Goal: Task Accomplishment & Management: Complete application form

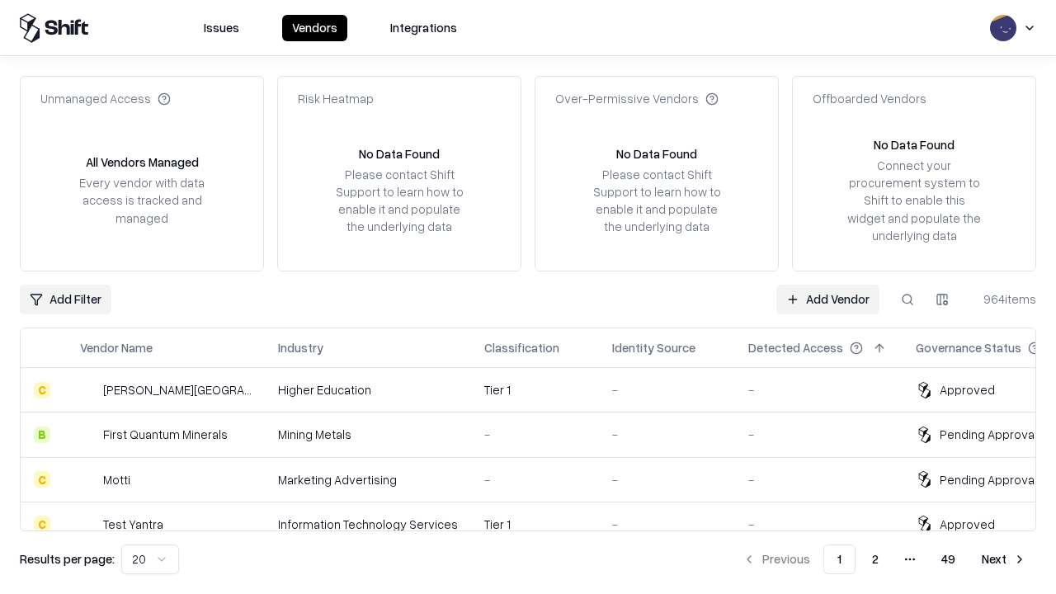
click at [827, 299] on link "Add Vendor" at bounding box center [827, 300] width 103 height 30
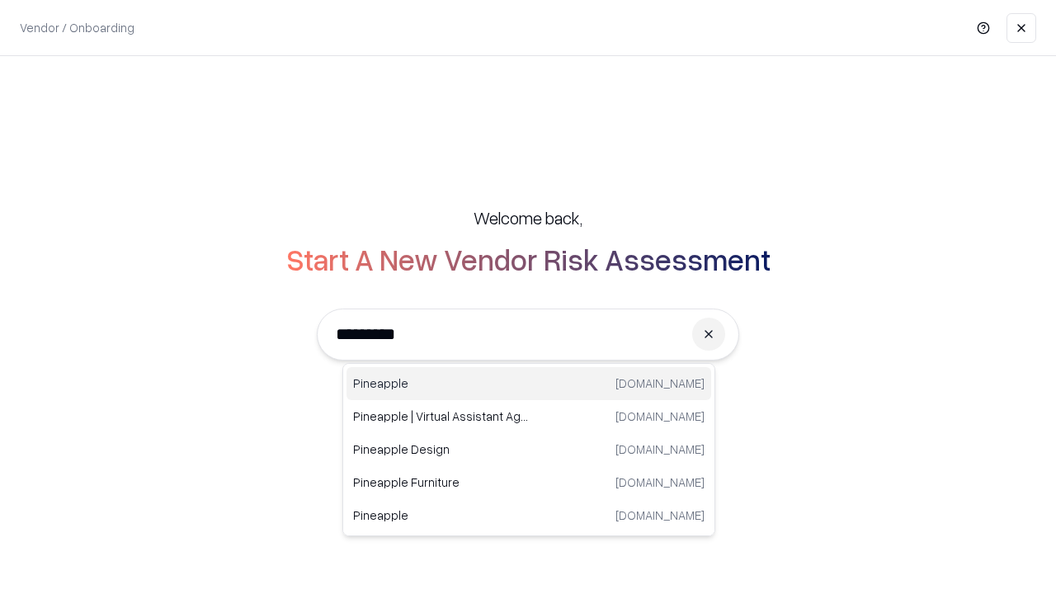
click at [529, 383] on div "Pineapple [DOMAIN_NAME]" at bounding box center [528, 383] width 365 height 33
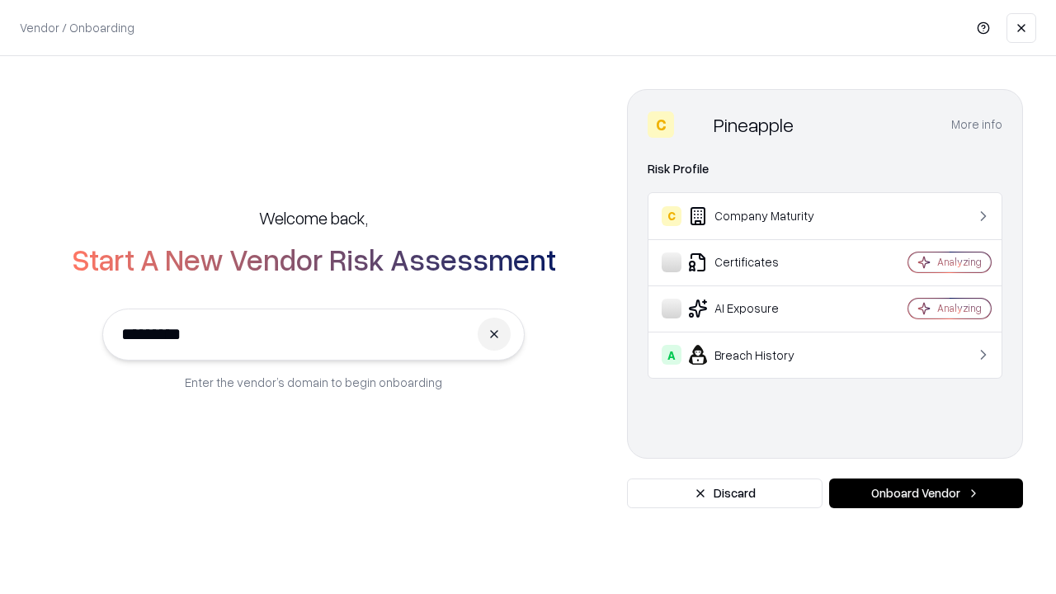
type input "*********"
click at [925, 493] on button "Onboard Vendor" at bounding box center [926, 493] width 194 height 30
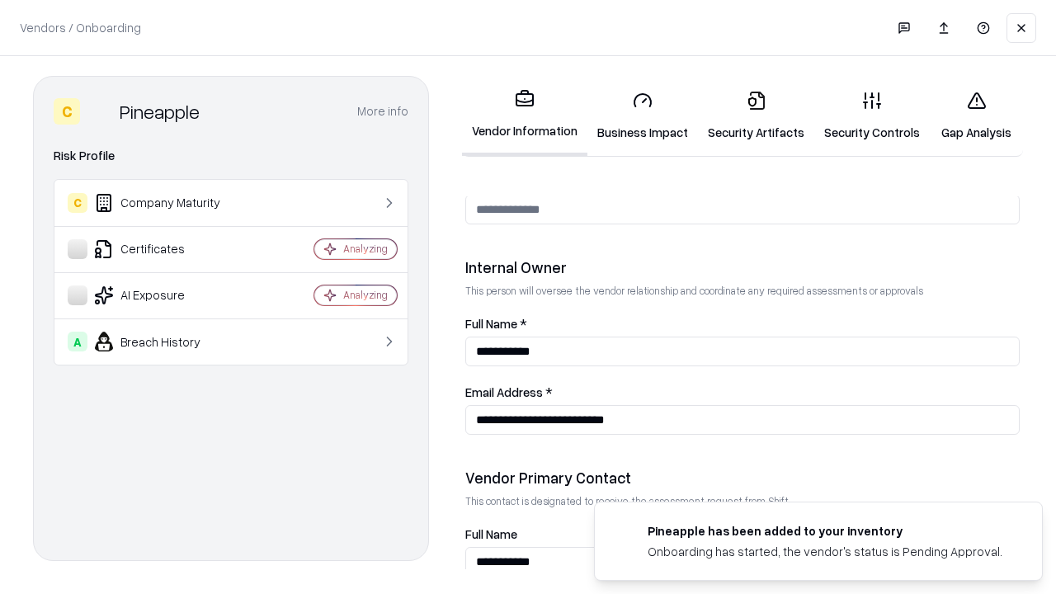
scroll to position [854, 0]
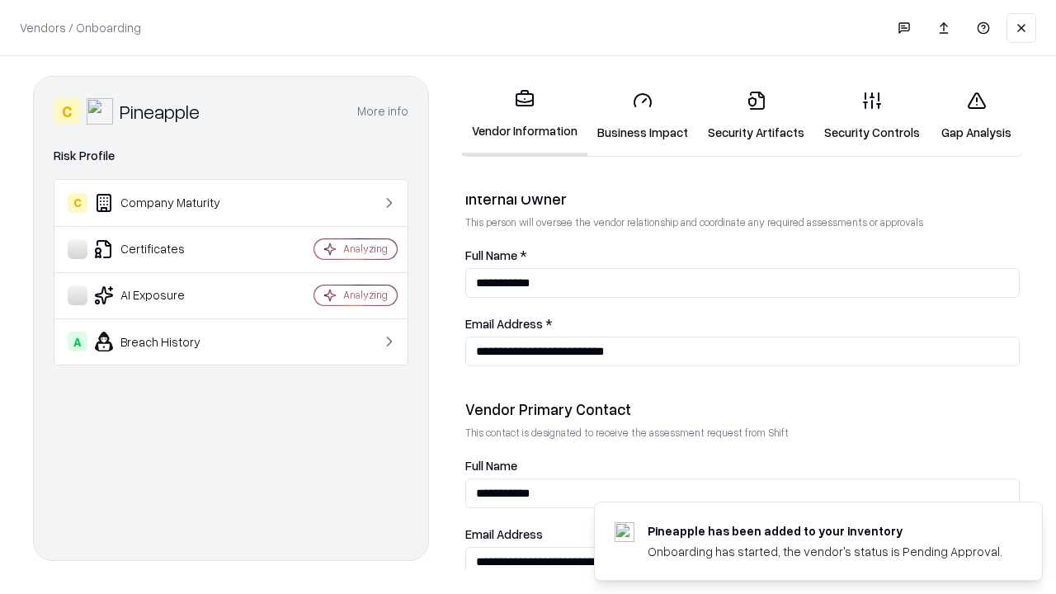
click at [642, 115] on link "Business Impact" at bounding box center [642, 116] width 111 height 77
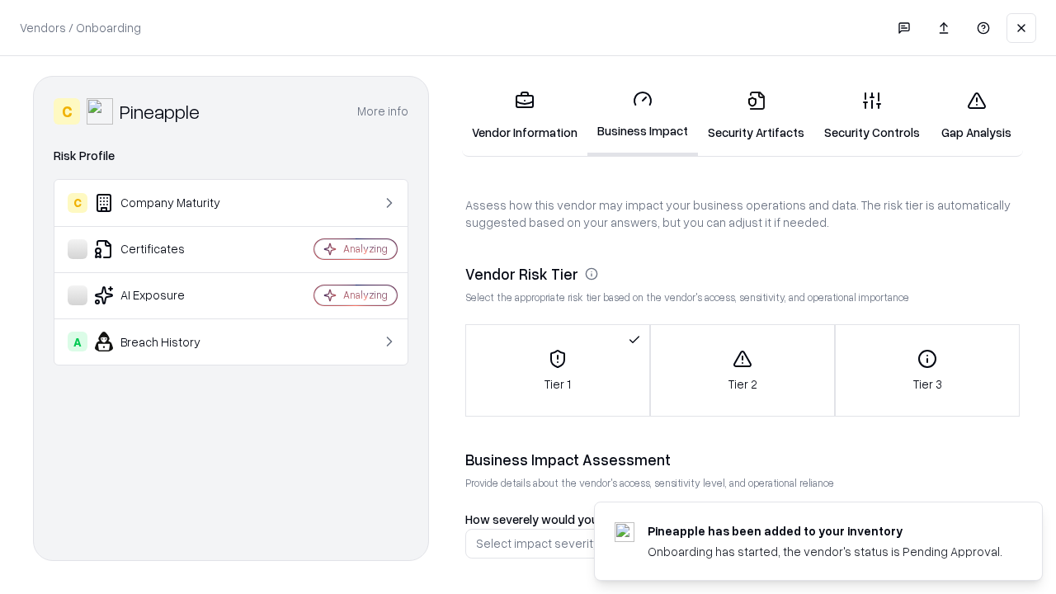
click at [755, 115] on link "Security Artifacts" at bounding box center [756, 116] width 116 height 77
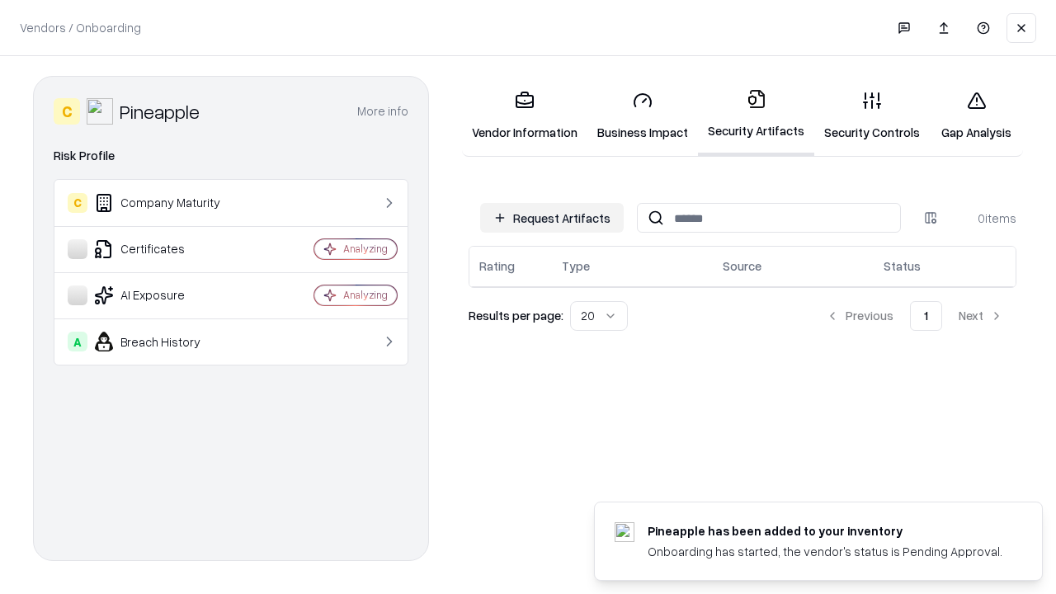
click at [552, 218] on button "Request Artifacts" at bounding box center [551, 218] width 143 height 30
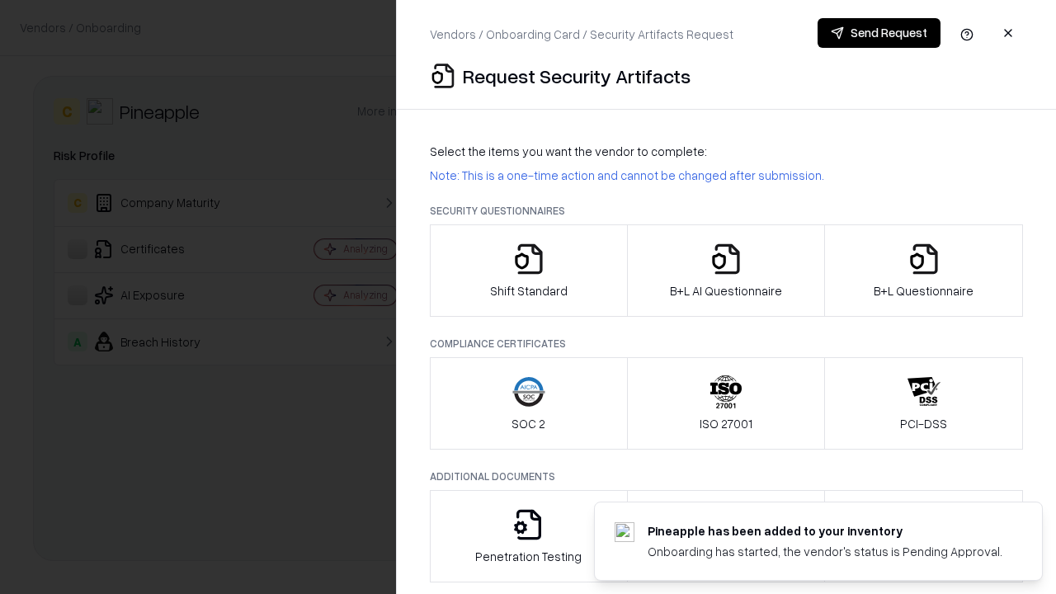
click at [528, 270] on icon "button" at bounding box center [528, 258] width 33 height 33
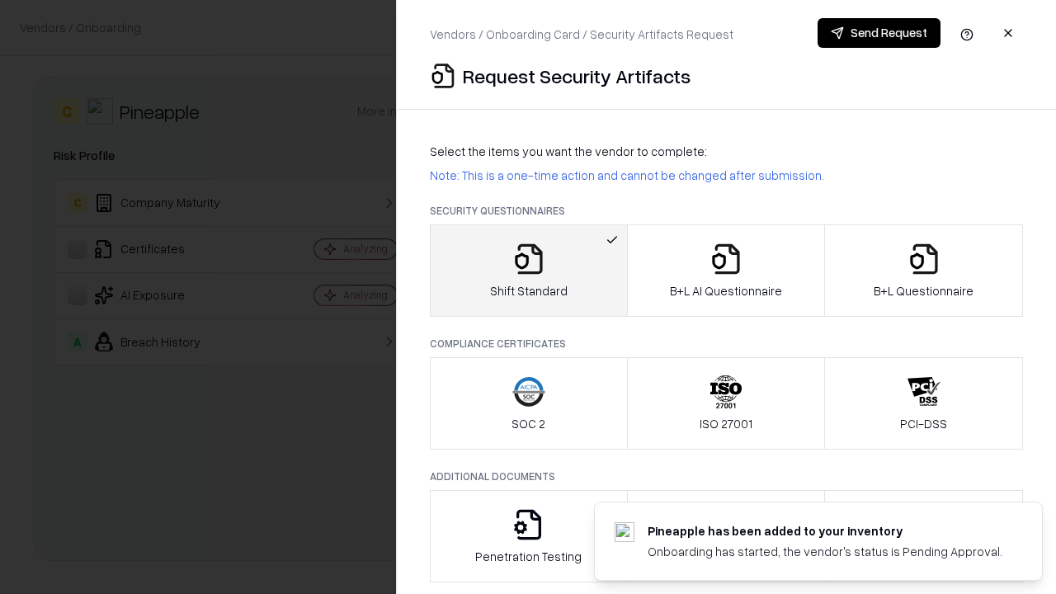
click at [878, 33] on button "Send Request" at bounding box center [878, 33] width 123 height 30
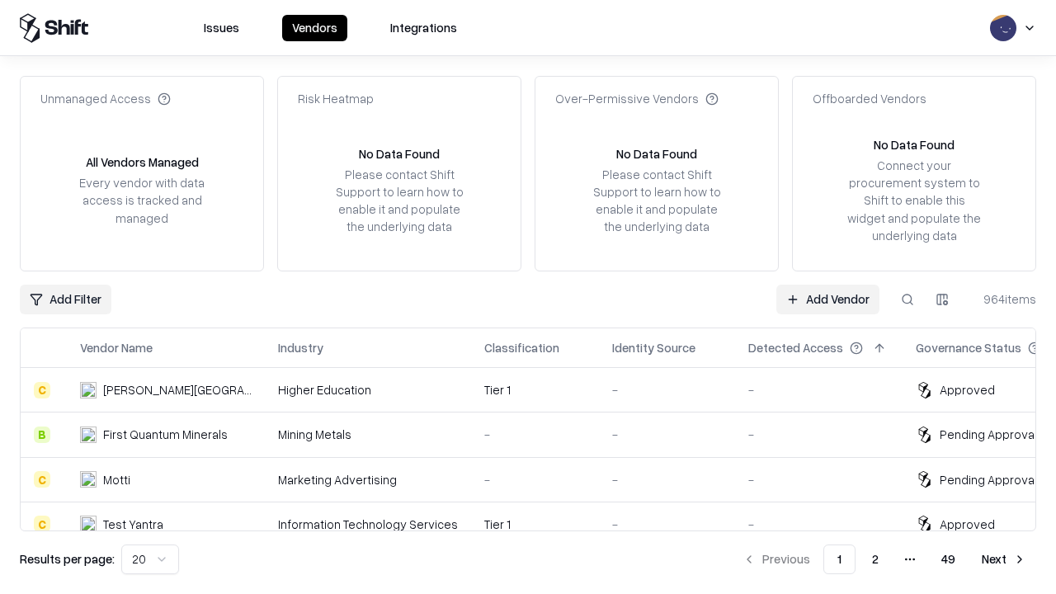
click at [907, 299] on button at bounding box center [907, 300] width 30 height 30
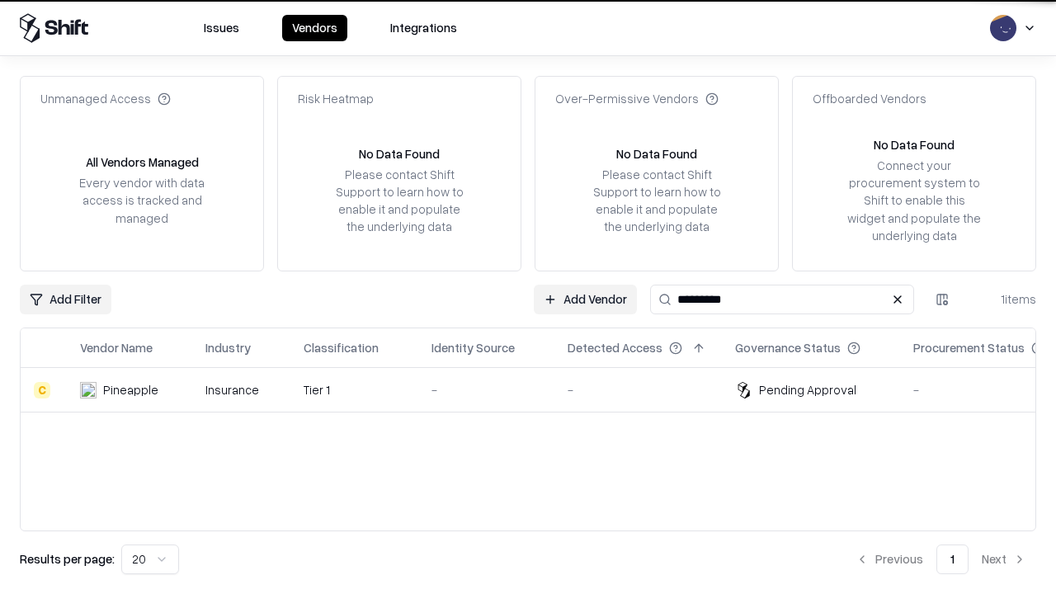
type input "*********"
click at [538, 389] on div "-" at bounding box center [486, 389] width 110 height 17
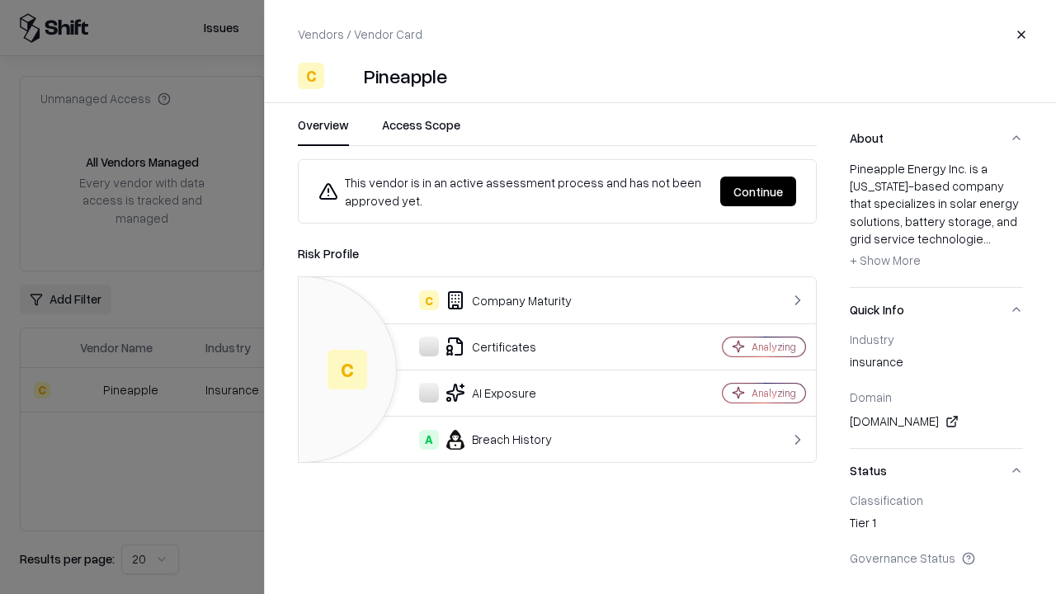
click at [758, 191] on button "Continue" at bounding box center [758, 191] width 76 height 30
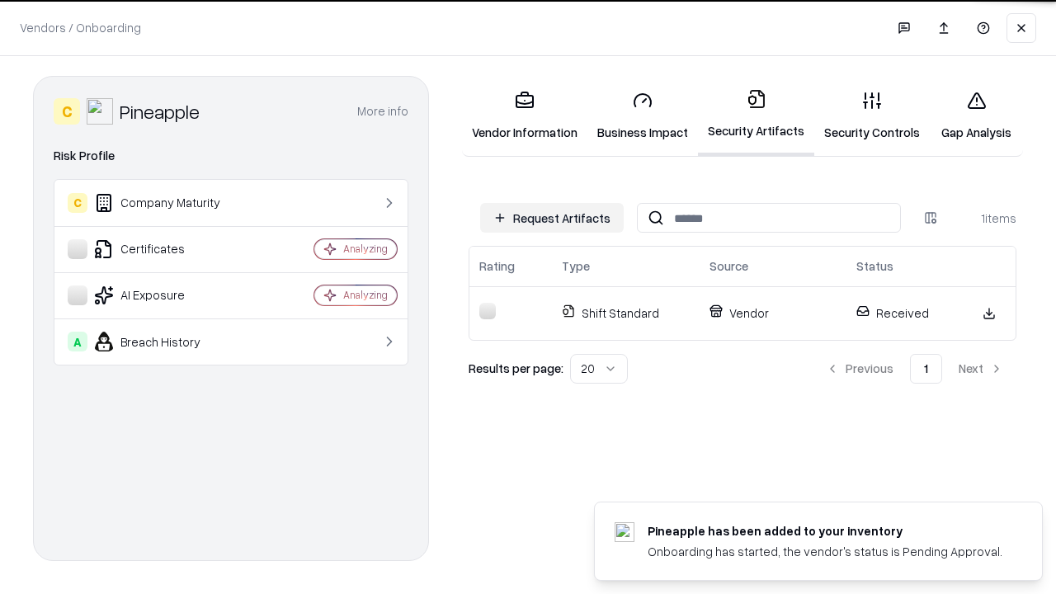
click at [872, 115] on link "Security Controls" at bounding box center [871, 116] width 115 height 77
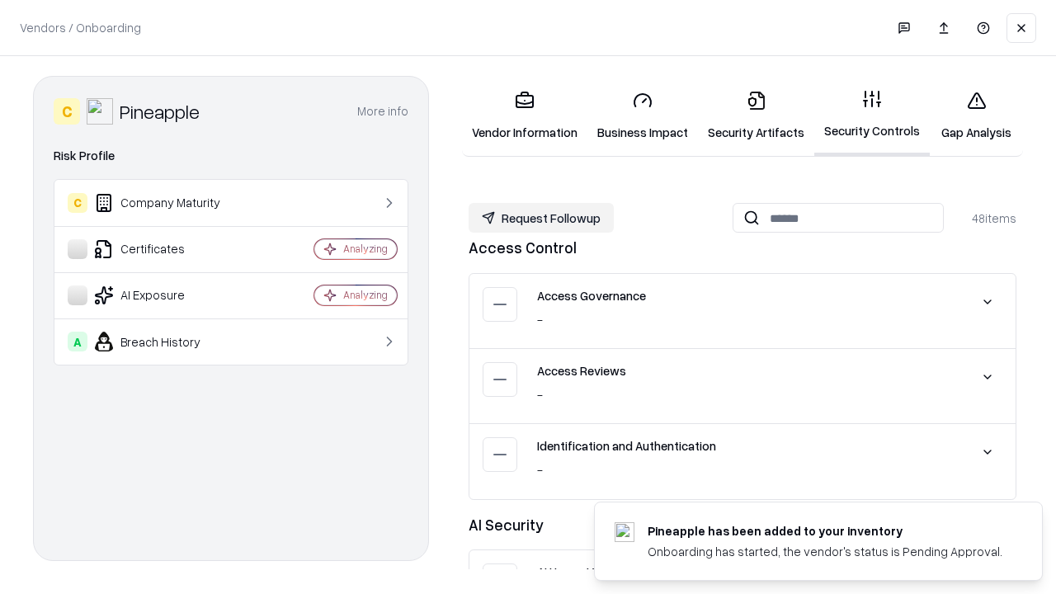
click at [541, 218] on button "Request Followup" at bounding box center [540, 218] width 145 height 30
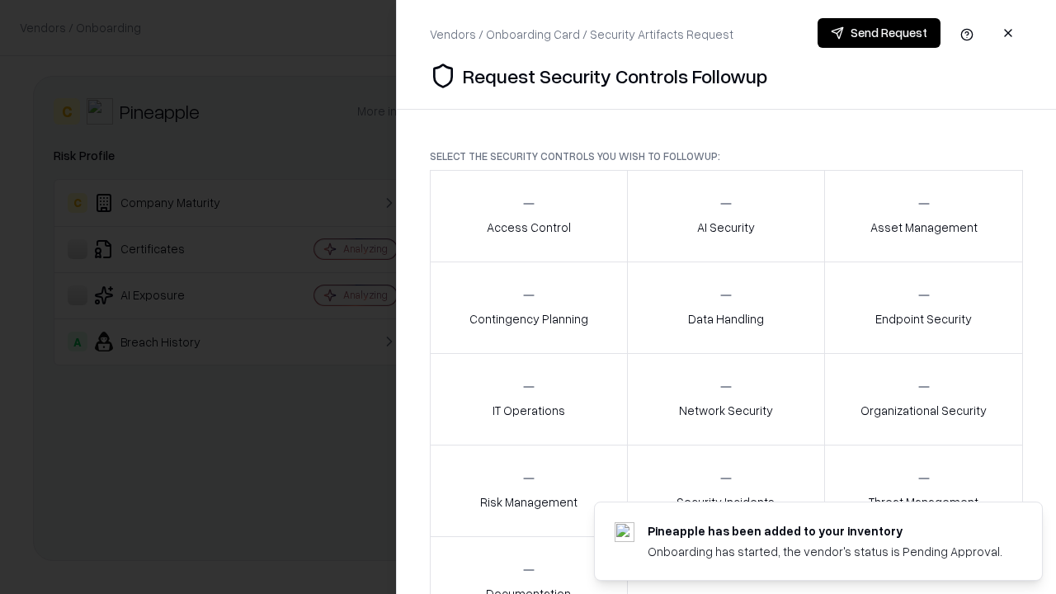
click at [528, 216] on div "Access Control" at bounding box center [529, 215] width 84 height 40
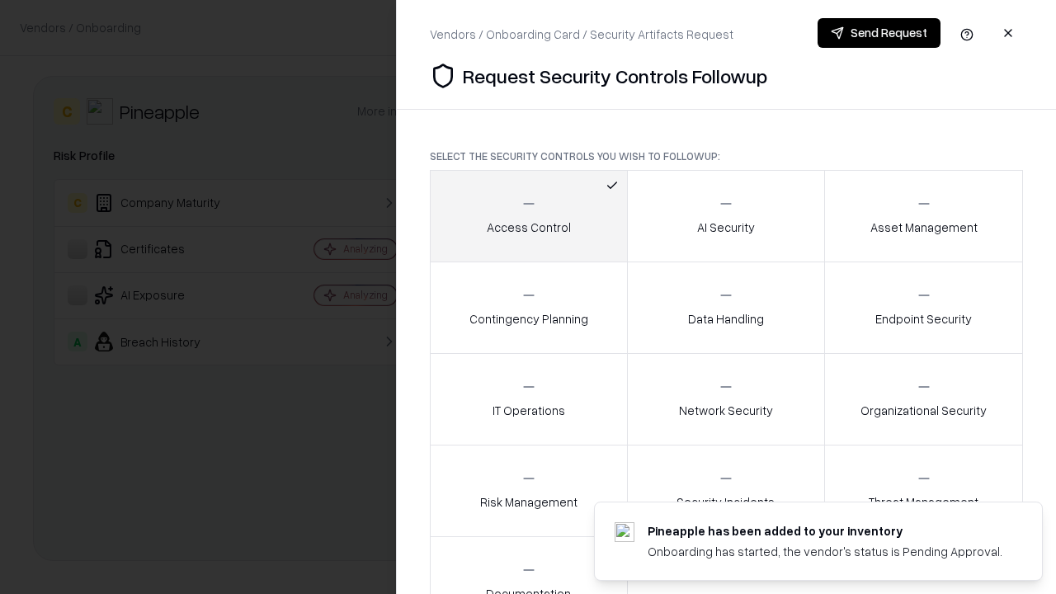
click at [878, 33] on button "Send Request" at bounding box center [878, 33] width 123 height 30
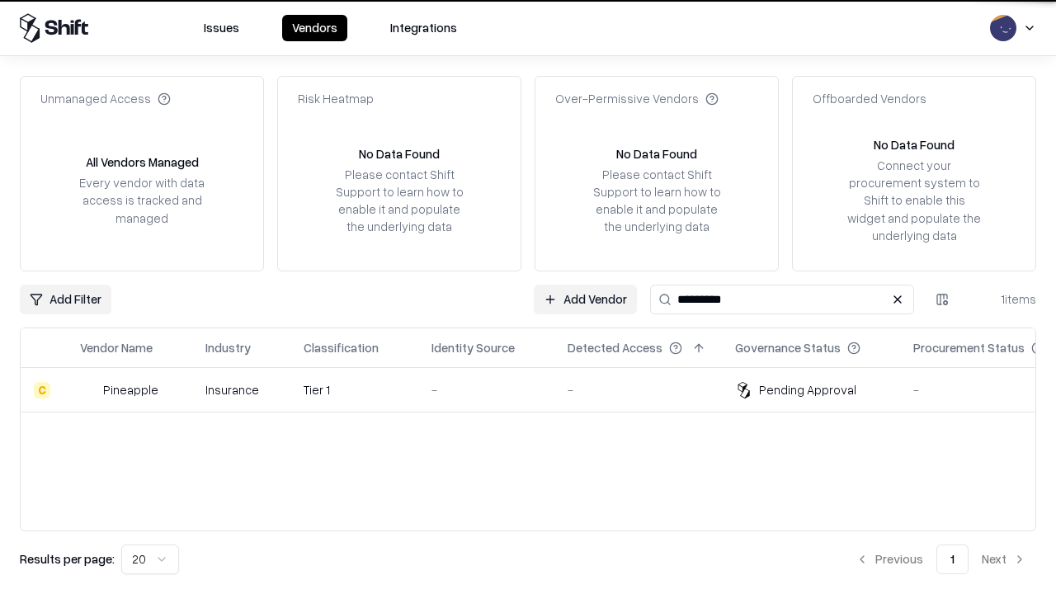
type input "*********"
click at [538, 389] on div "-" at bounding box center [486, 389] width 110 height 17
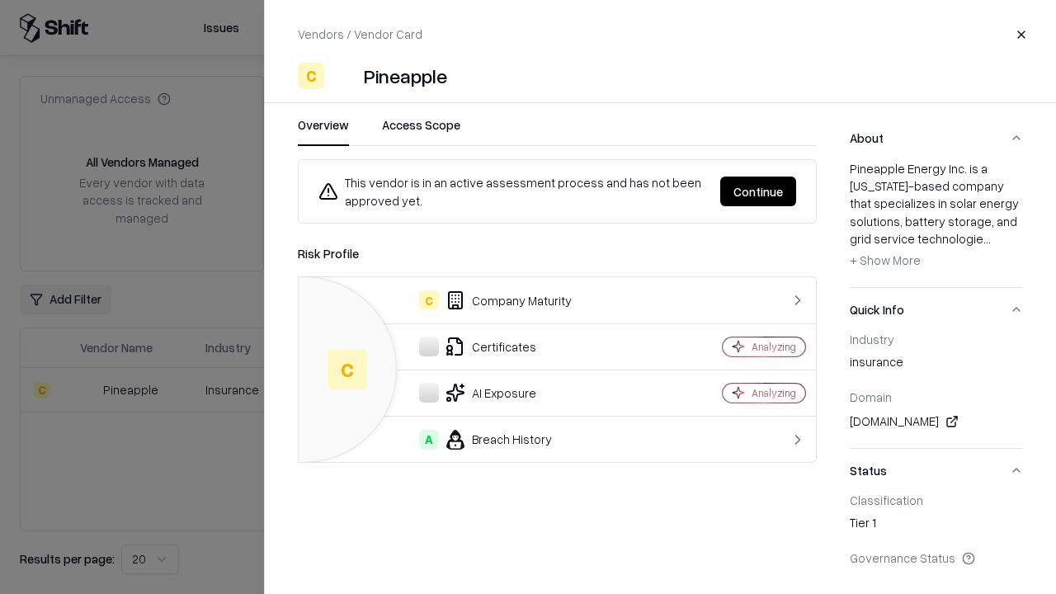
click at [758, 191] on button "Continue" at bounding box center [758, 191] width 76 height 30
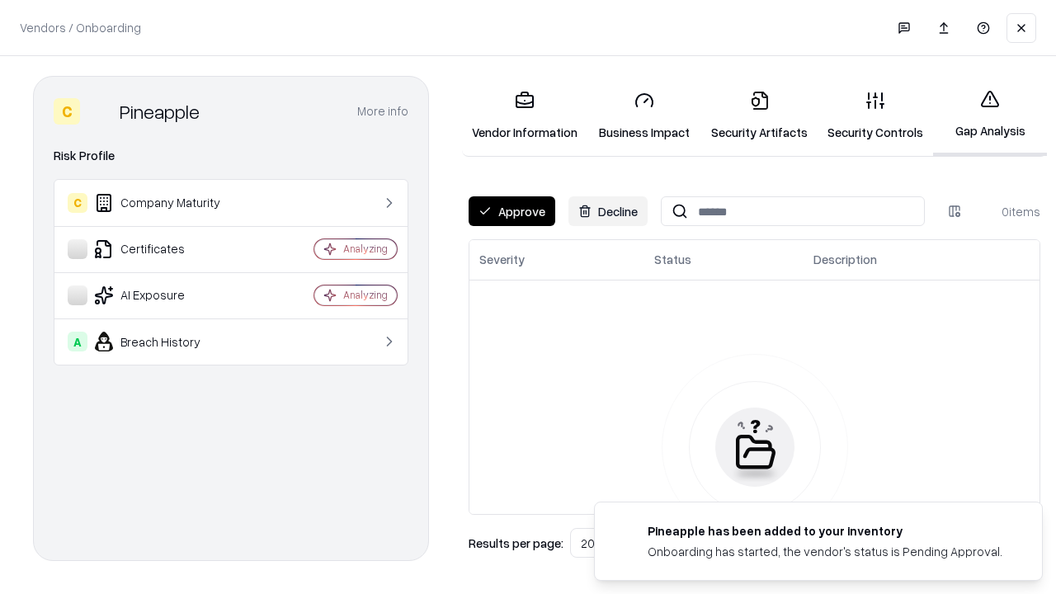
click at [511, 211] on button "Approve" at bounding box center [511, 211] width 87 height 30
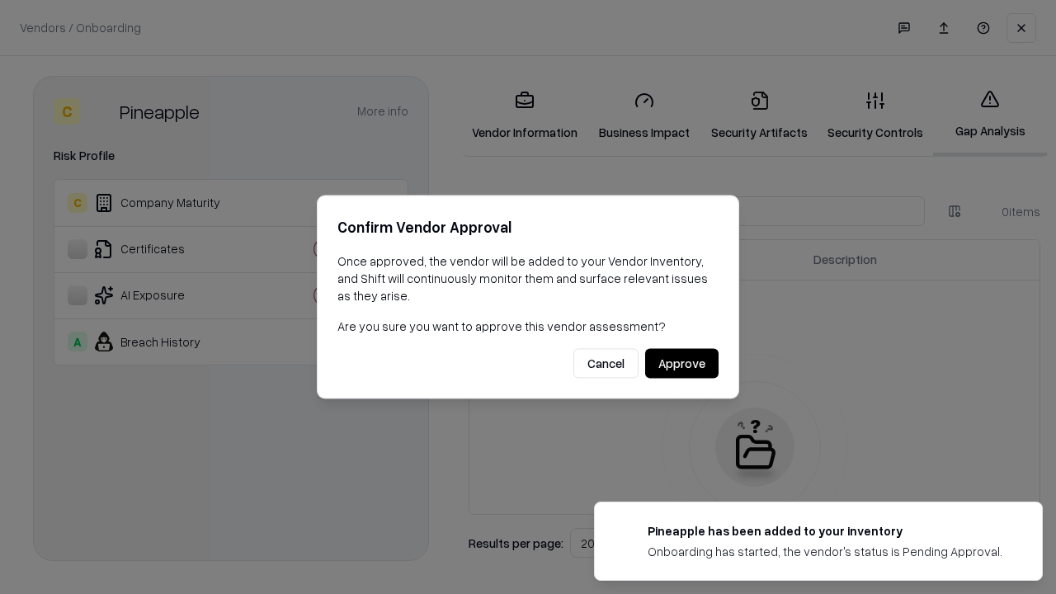
click at [681, 363] on button "Approve" at bounding box center [681, 364] width 73 height 30
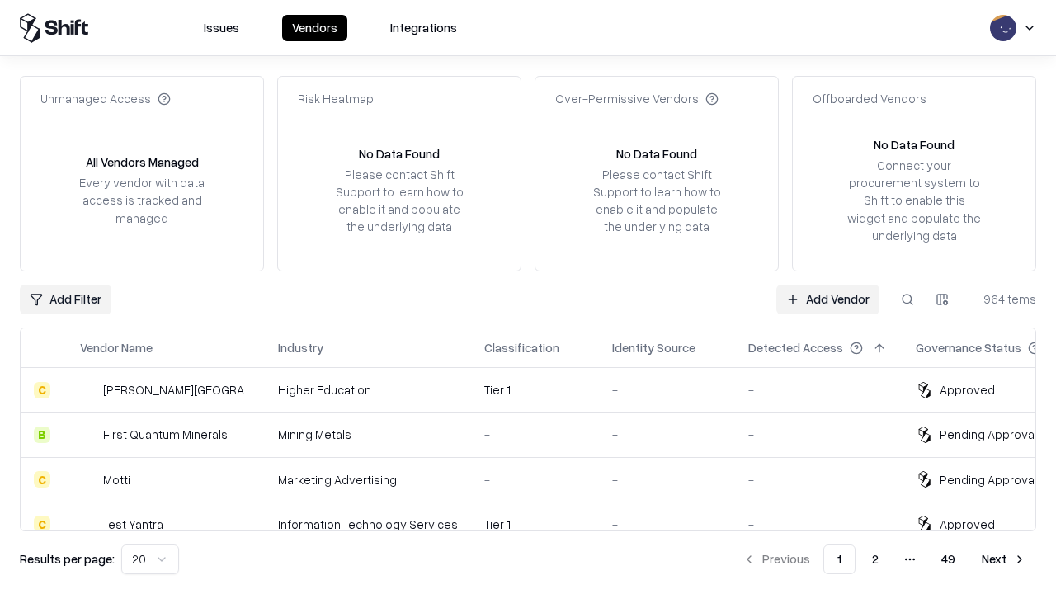
type input "*********"
click at [827, 299] on link "Add Vendor" at bounding box center [827, 300] width 103 height 30
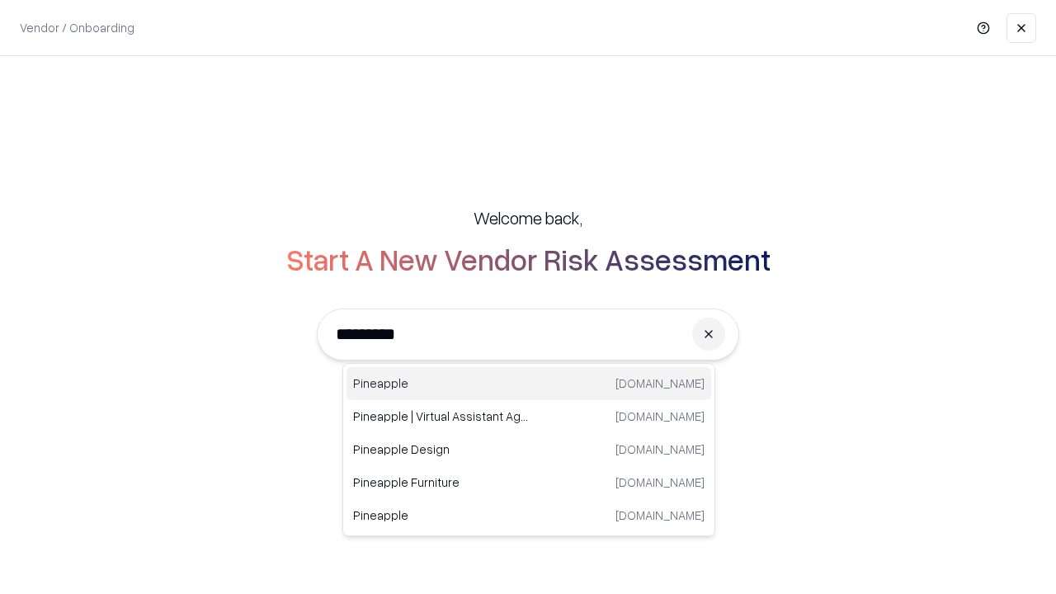
click at [529, 383] on div "Pineapple [DOMAIN_NAME]" at bounding box center [528, 383] width 365 height 33
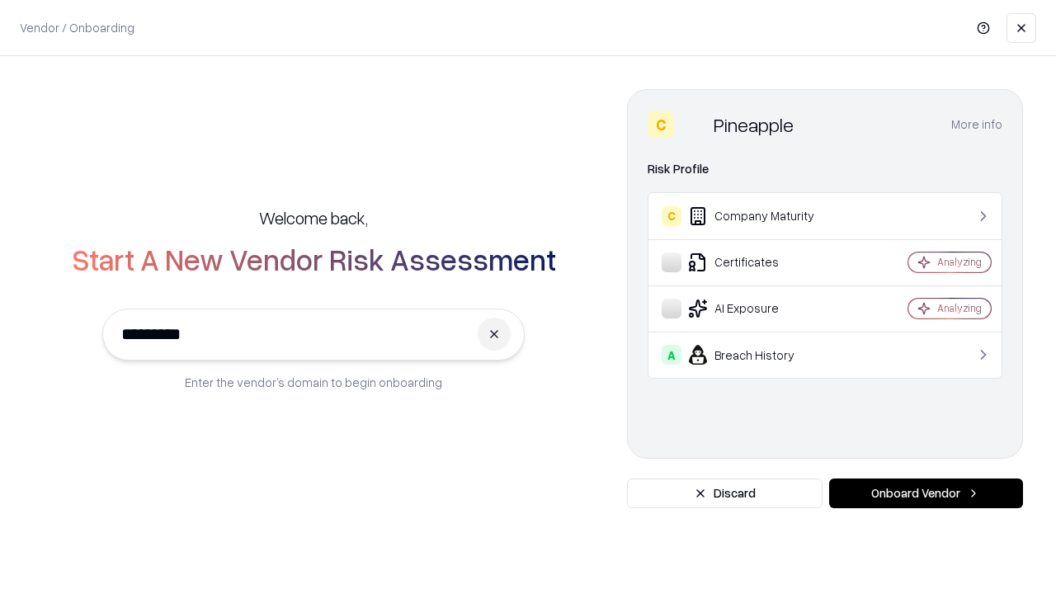
type input "*********"
click at [925, 493] on button "Onboard Vendor" at bounding box center [926, 493] width 194 height 30
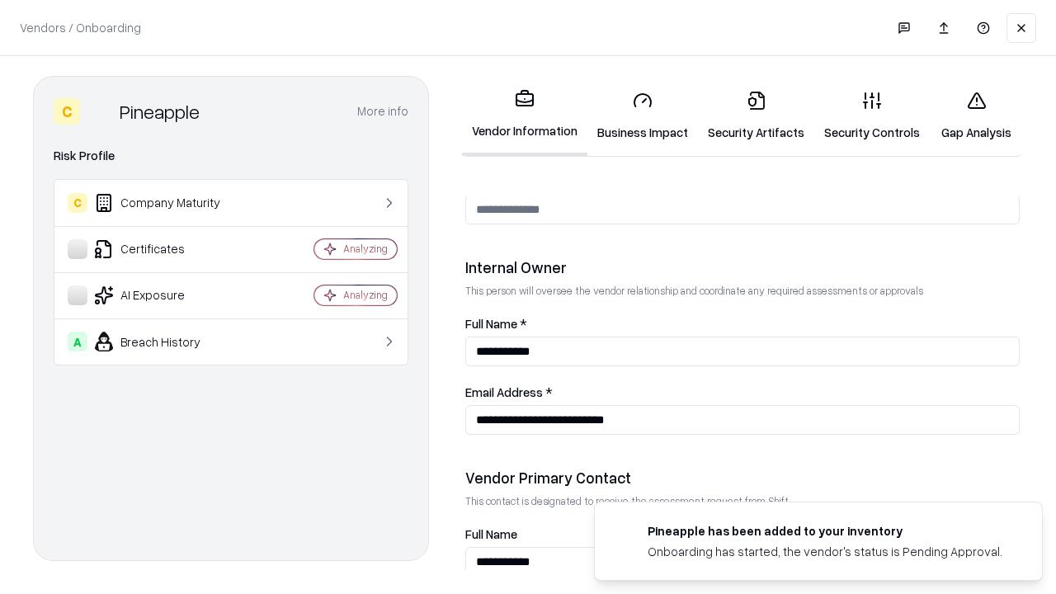
scroll to position [854, 0]
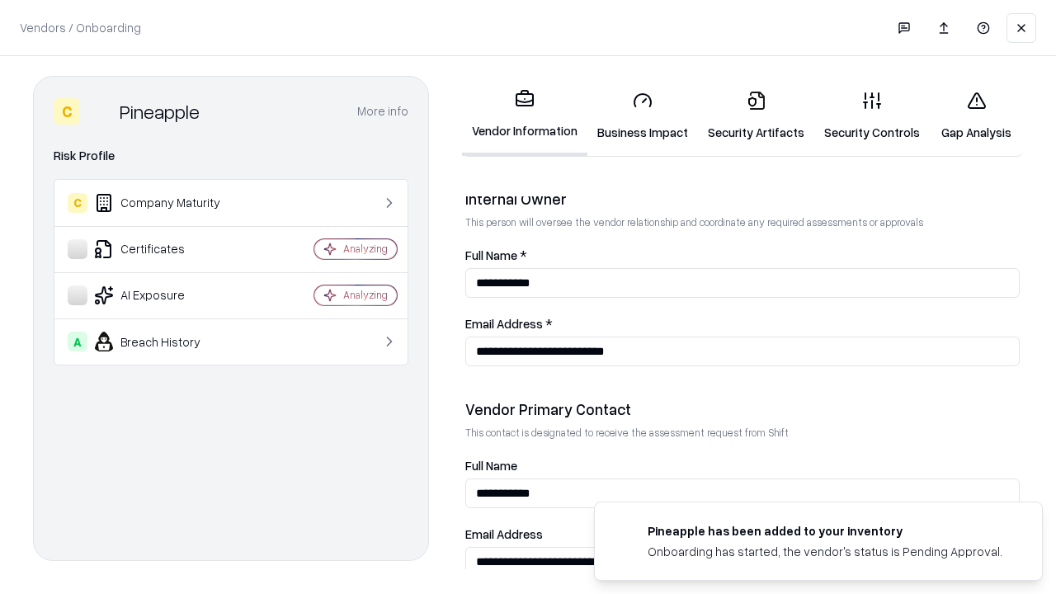
click at [976, 115] on link "Gap Analysis" at bounding box center [975, 116] width 93 height 77
